Goal: Task Accomplishment & Management: Use online tool/utility

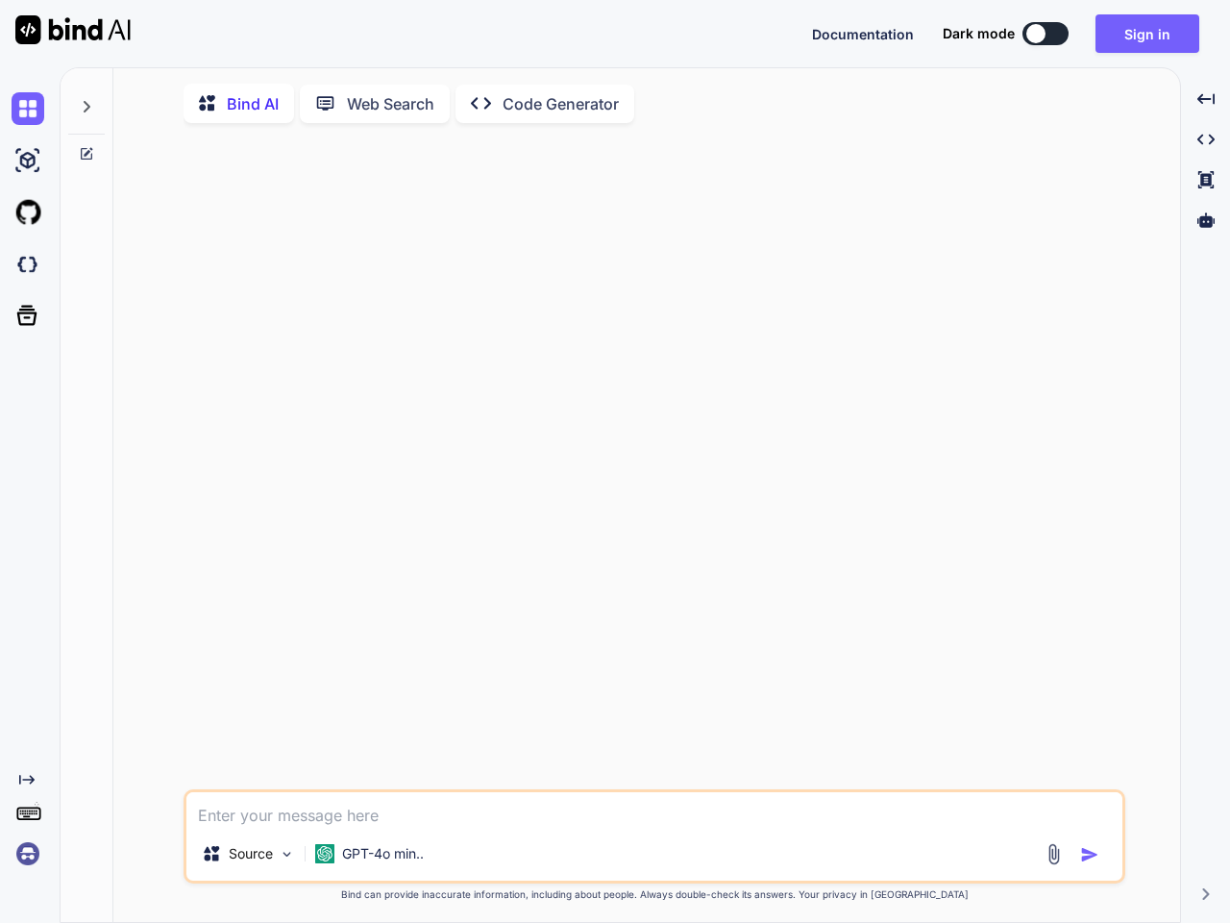
click at [863, 34] on span "Documentation" at bounding box center [863, 34] width 102 height 16
click at [1046, 34] on button at bounding box center [1046, 33] width 46 height 23
type textarea "x"
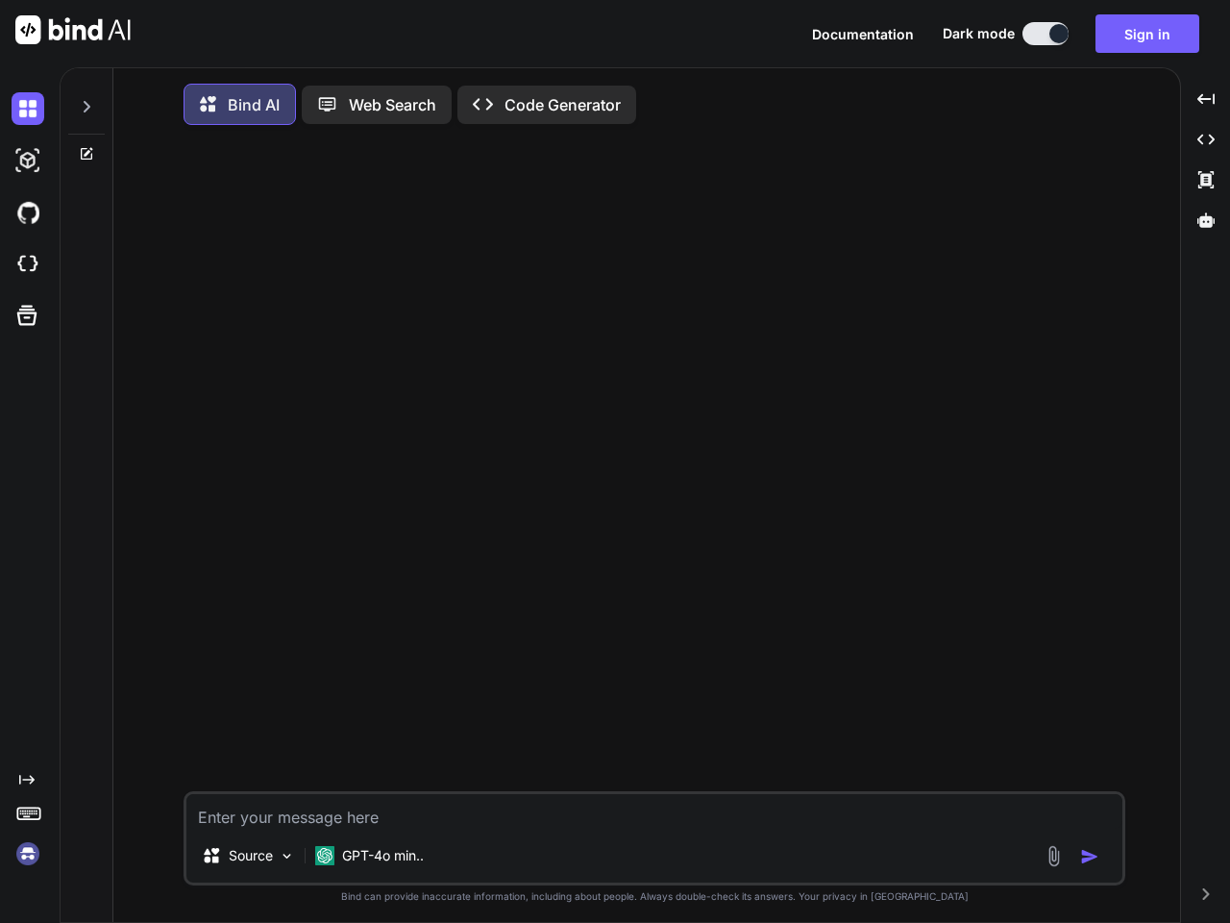
click at [1147, 34] on button "Sign in" at bounding box center [1148, 33] width 104 height 38
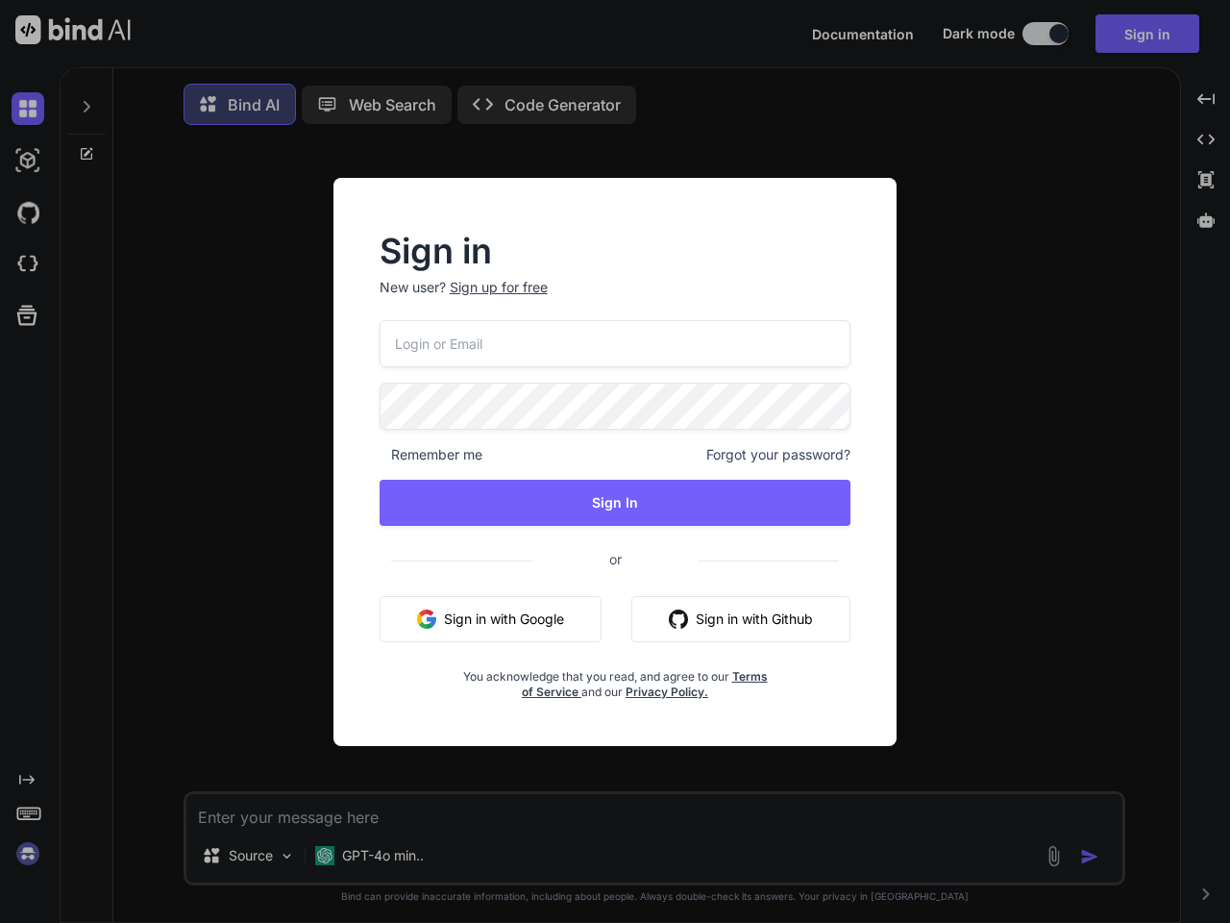
click at [32, 109] on div "Sign in New user? Sign up for free Remember me Forgot your password? Sign In or…" at bounding box center [615, 461] width 1230 height 923
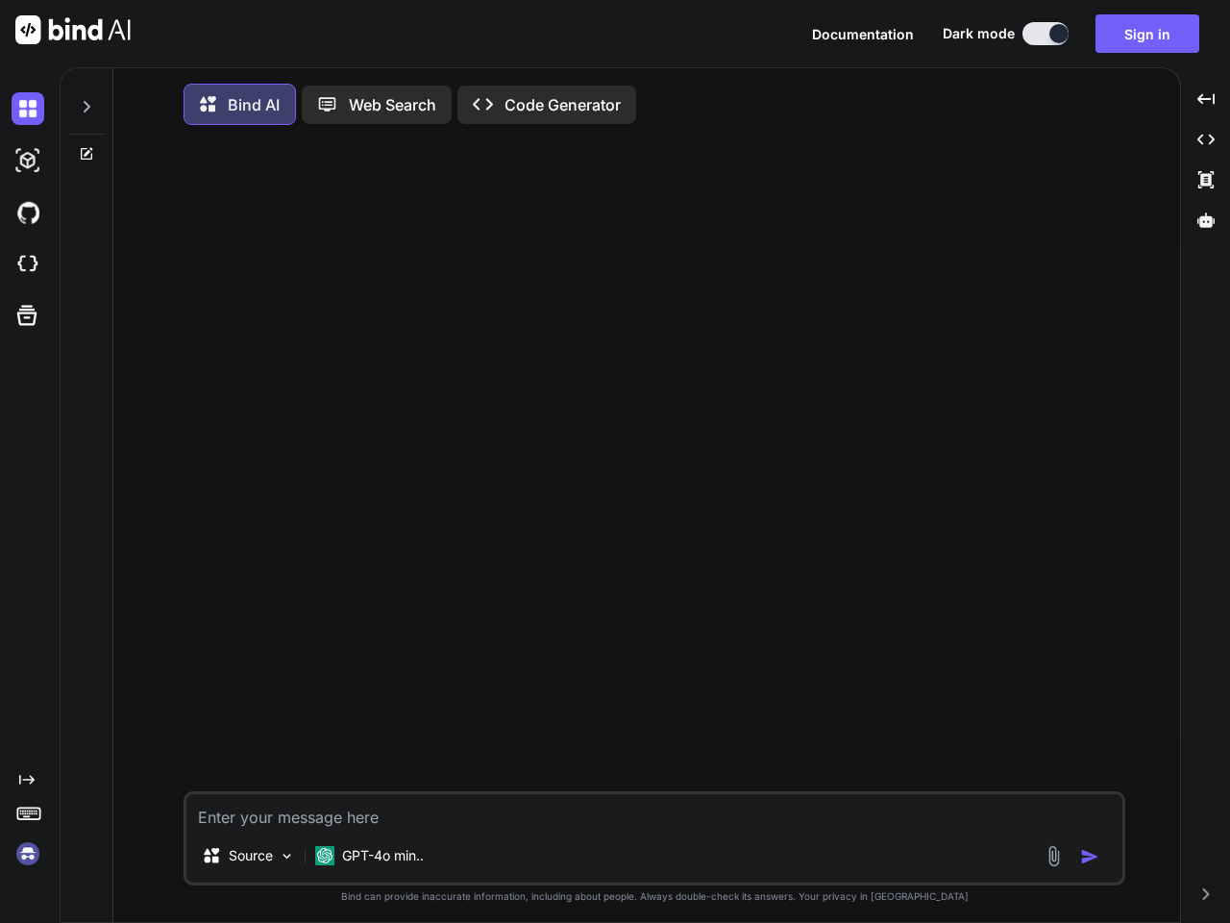
click at [32, 160] on img at bounding box center [28, 160] width 33 height 33
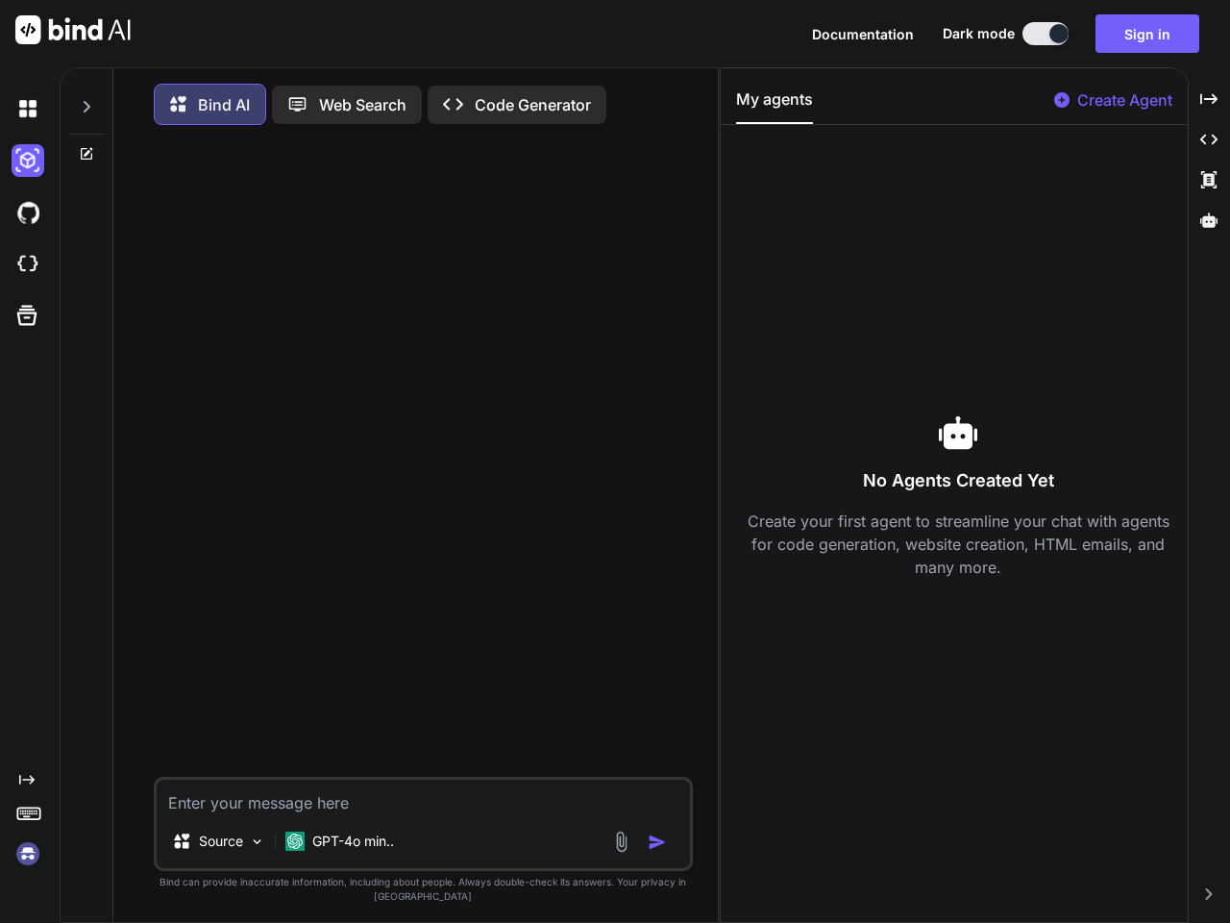
click at [32, 186] on div at bounding box center [32, 161] width 40 height 52
click at [32, 238] on div at bounding box center [32, 212] width 40 height 52
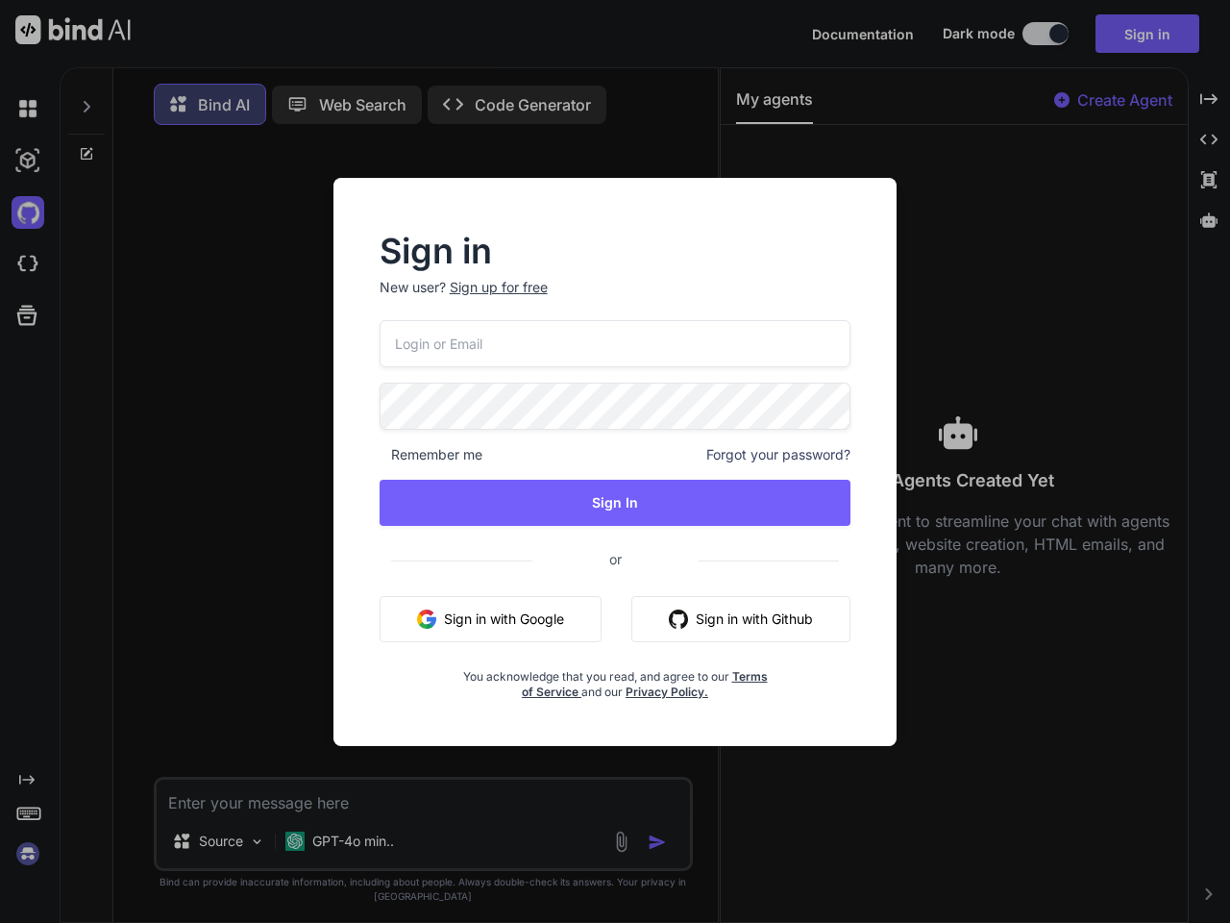
click at [32, 315] on div "Sign in New user? Sign up for free Remember me Forgot your password? Sign In or…" at bounding box center [615, 461] width 1230 height 923
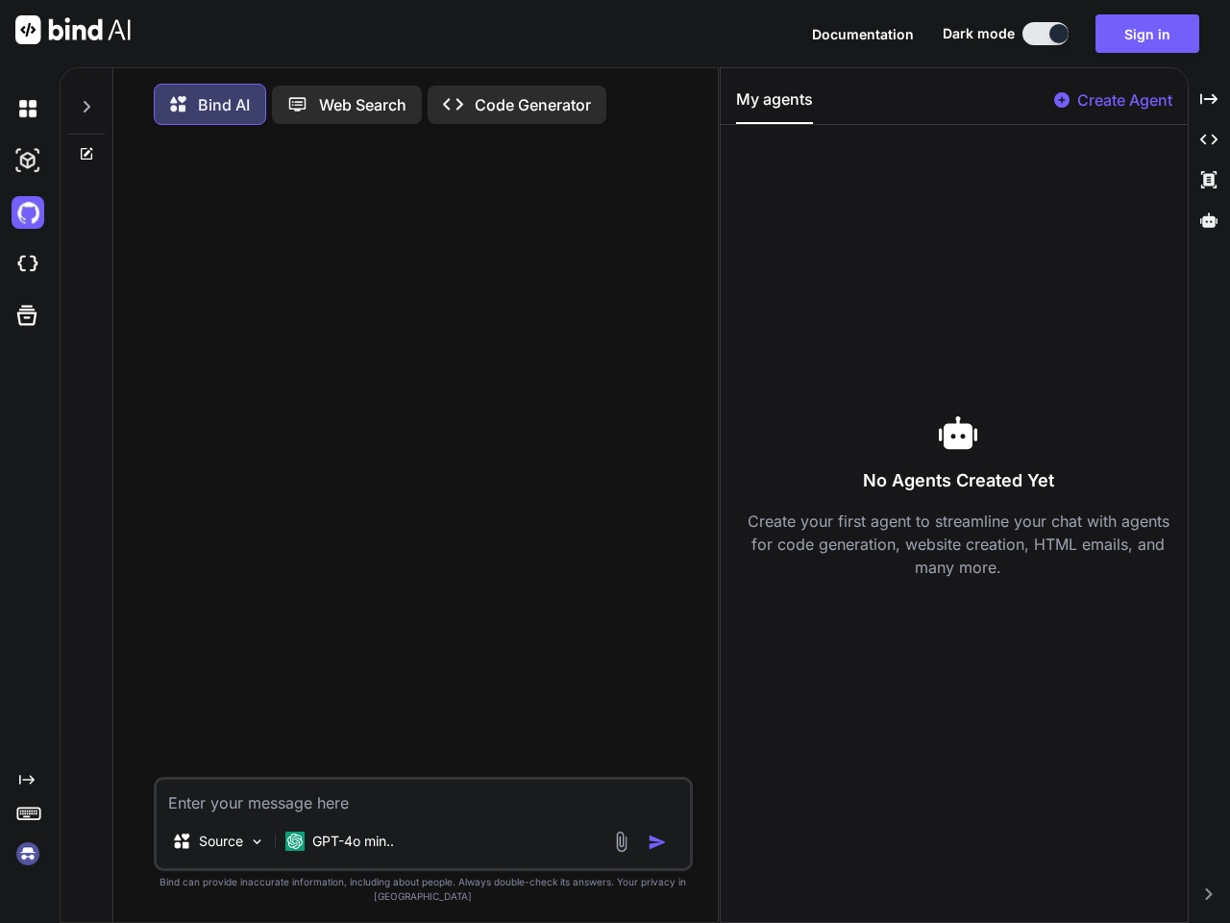
click at [32, 779] on icon at bounding box center [26, 780] width 15 height 10
